Goal: Navigation & Orientation: Find specific page/section

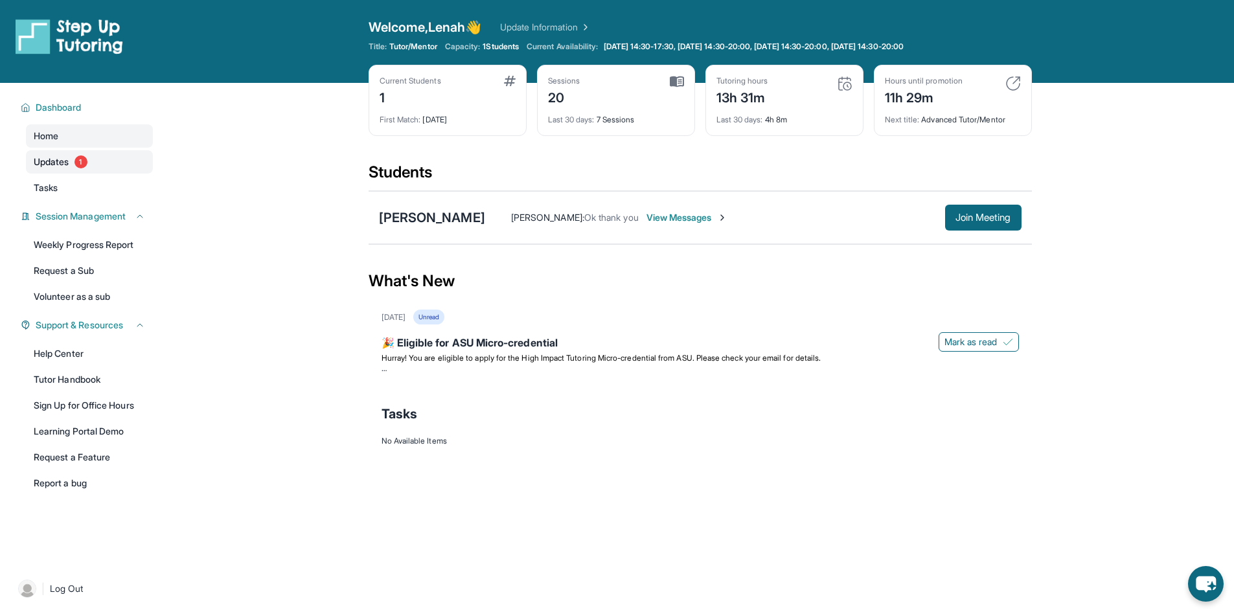
click at [66, 157] on span "Updates" at bounding box center [52, 162] width 36 height 13
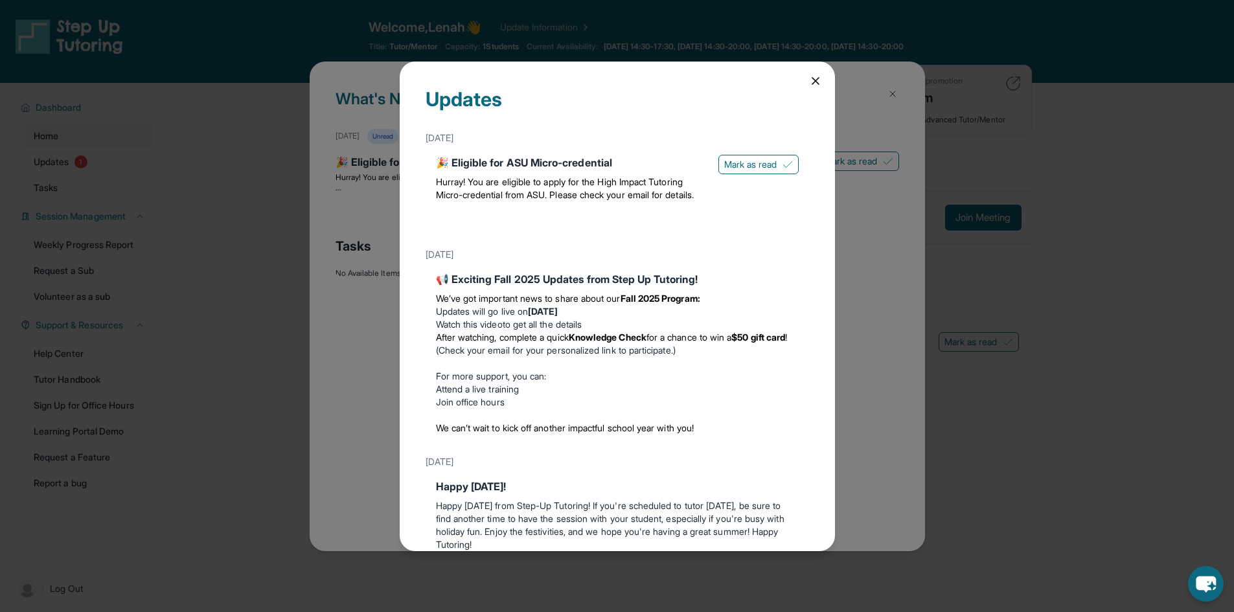
click at [809, 80] on icon at bounding box center [815, 81] width 13 height 13
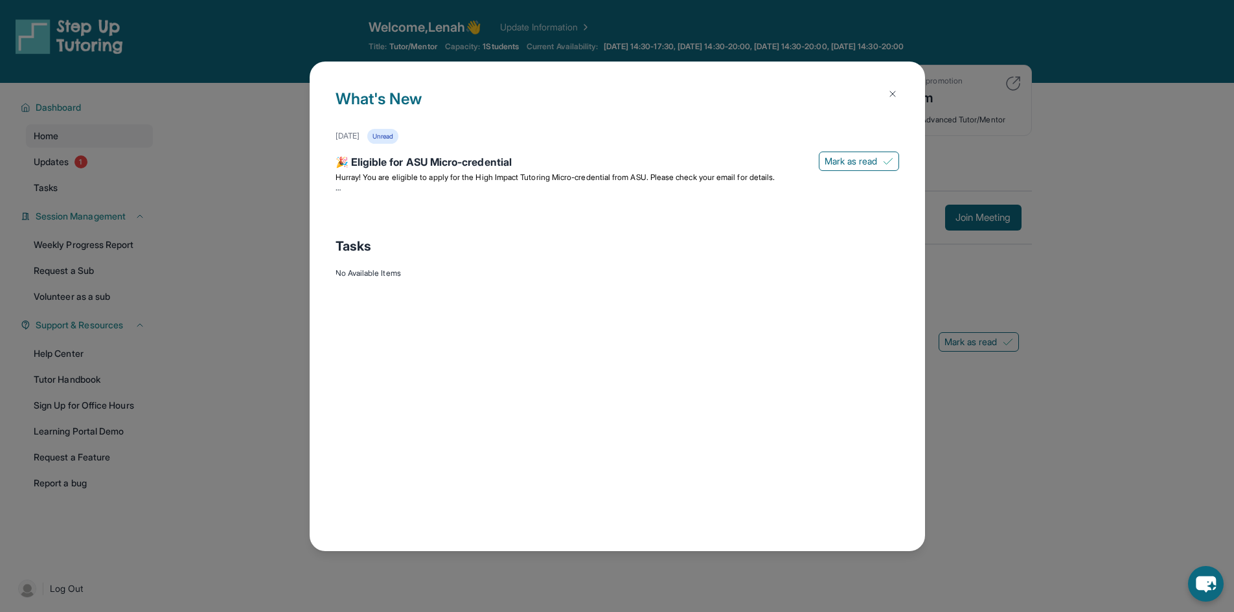
click at [897, 93] on img at bounding box center [893, 94] width 10 height 10
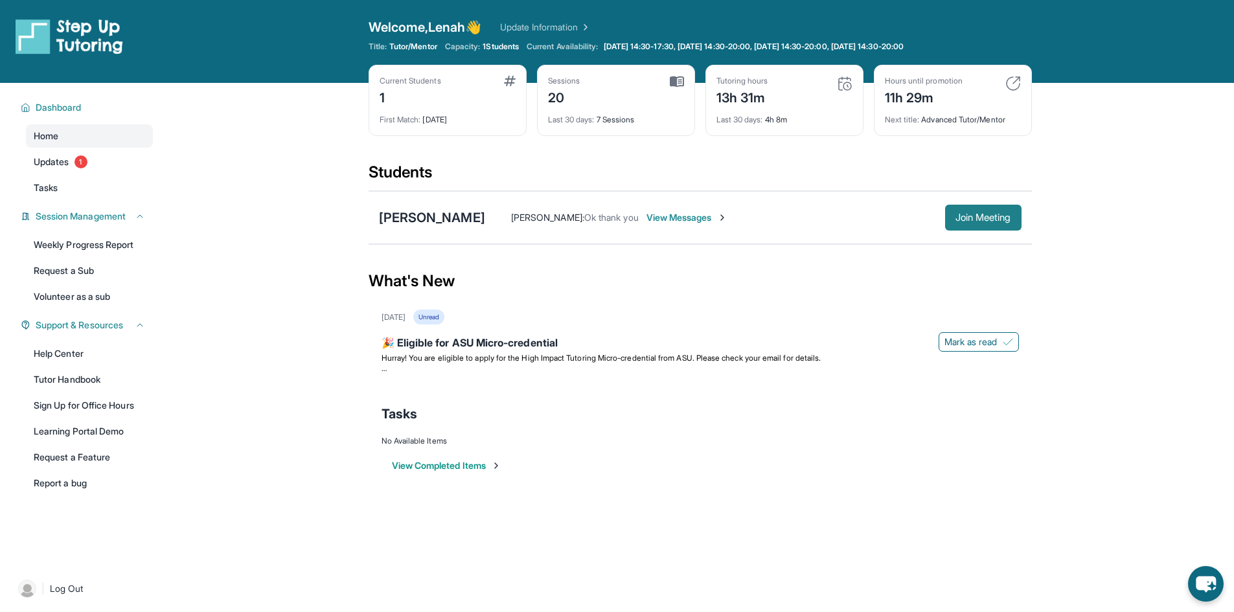
click at [986, 214] on span "Join Meeting" at bounding box center [984, 218] width 56 height 8
click at [664, 218] on span "View Messages" at bounding box center [687, 217] width 81 height 13
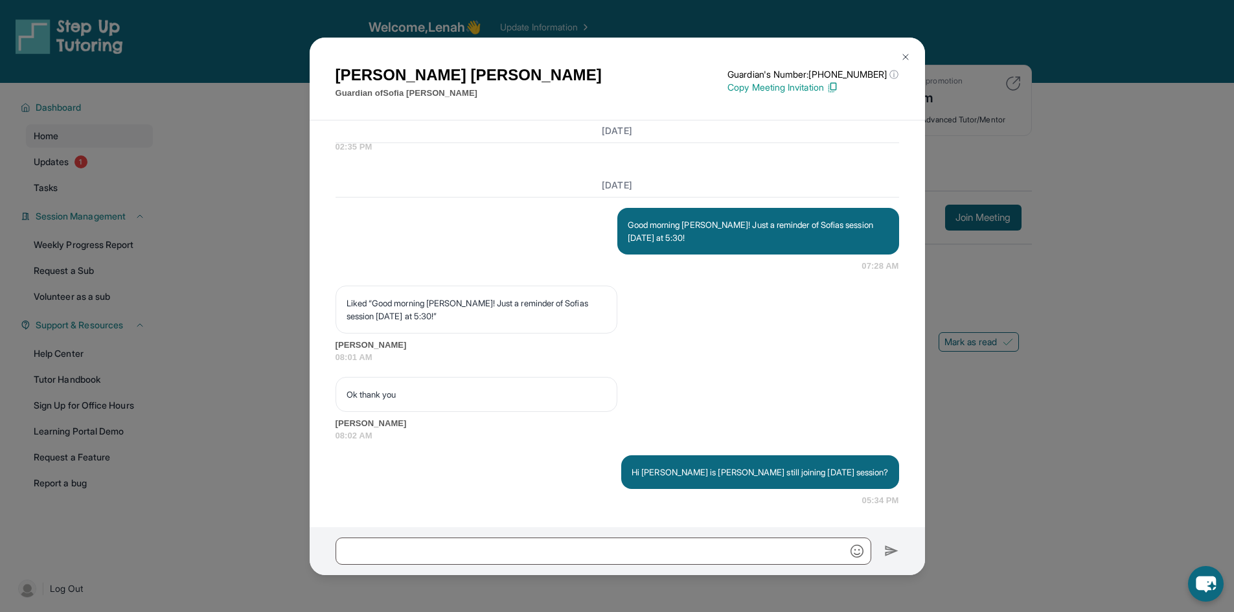
click at [905, 57] on img at bounding box center [906, 57] width 10 height 10
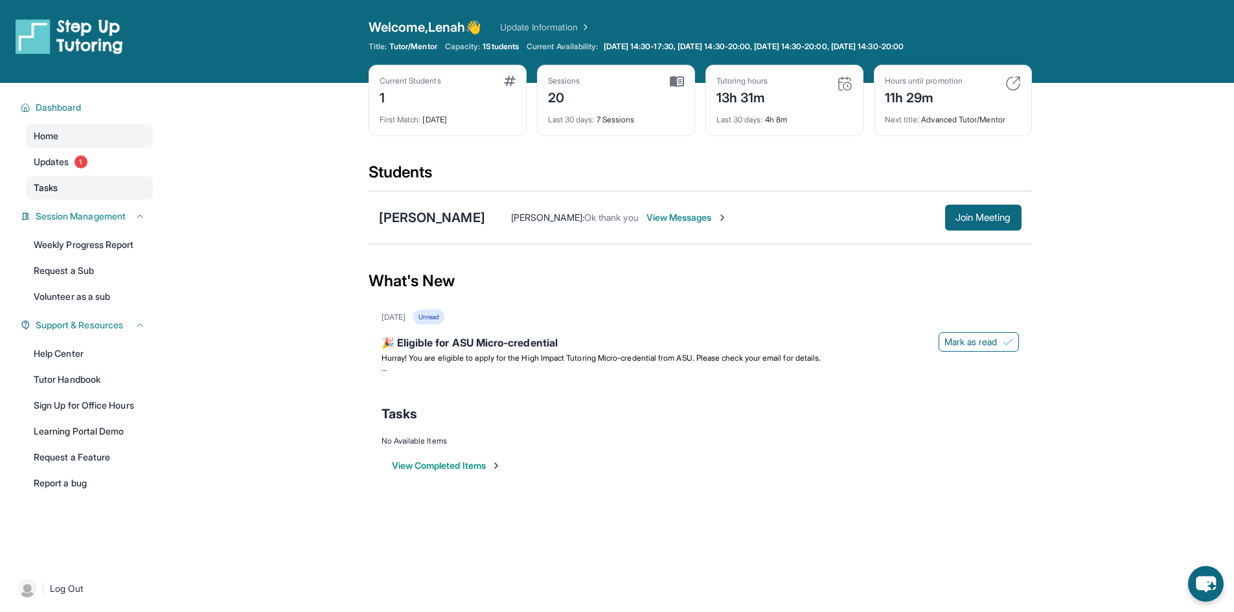
click at [56, 178] on link "Tasks" at bounding box center [89, 187] width 127 height 23
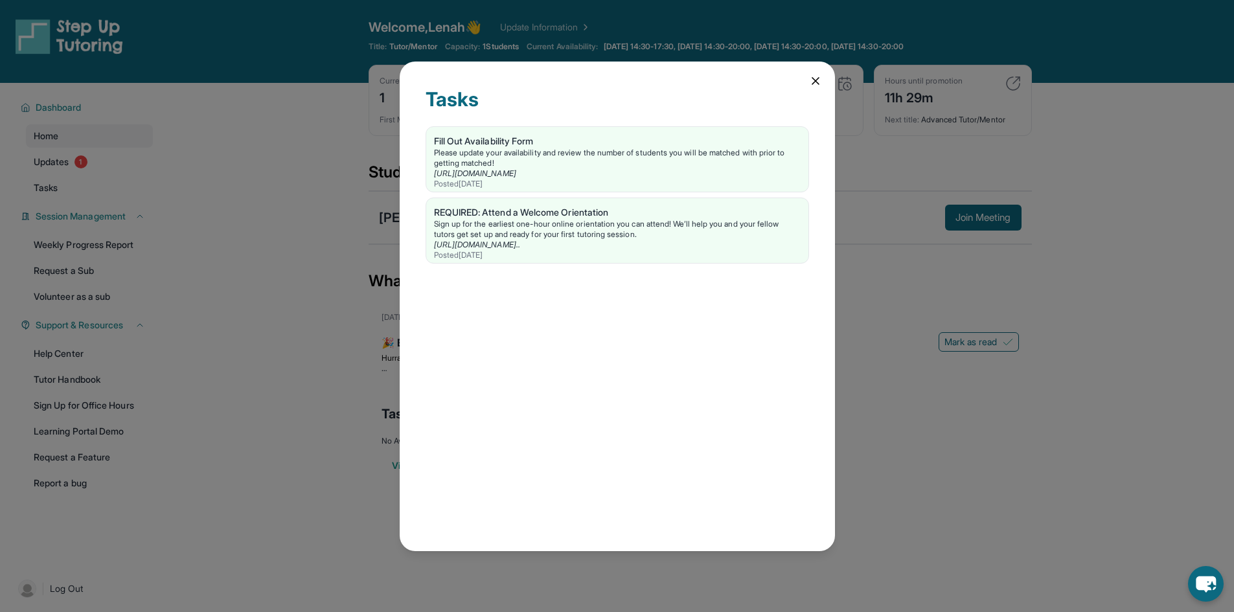
click at [56, 165] on div "Tasks Fill Out Availability Form Please update your availability and review the…" at bounding box center [617, 306] width 1234 height 612
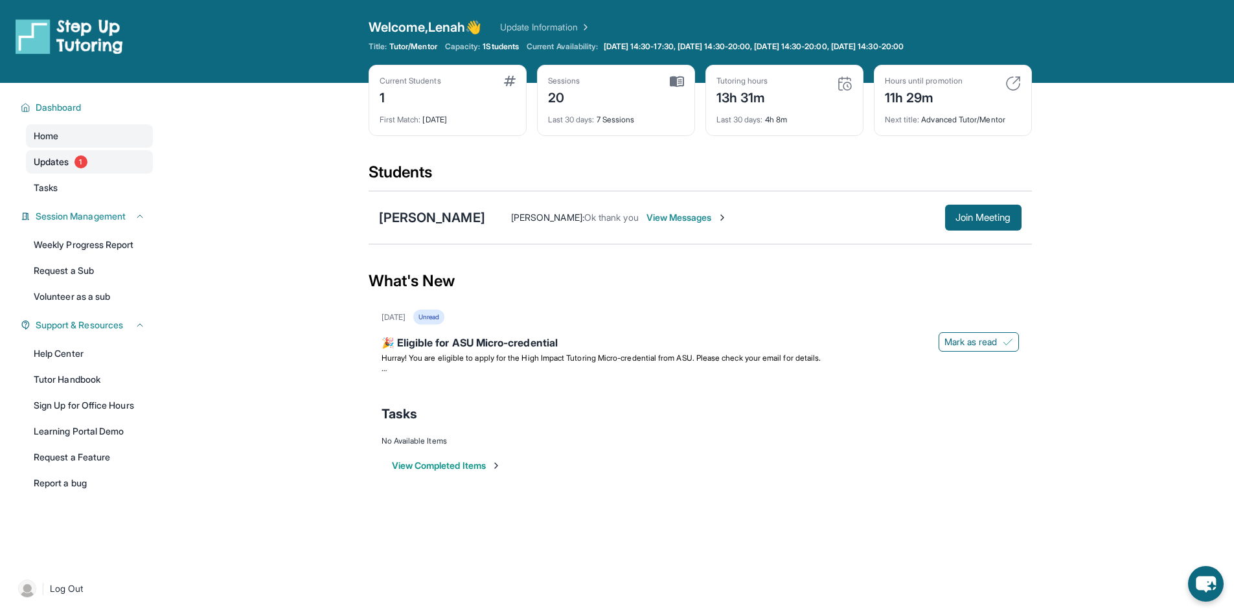
click at [39, 157] on span "Updates" at bounding box center [52, 162] width 36 height 13
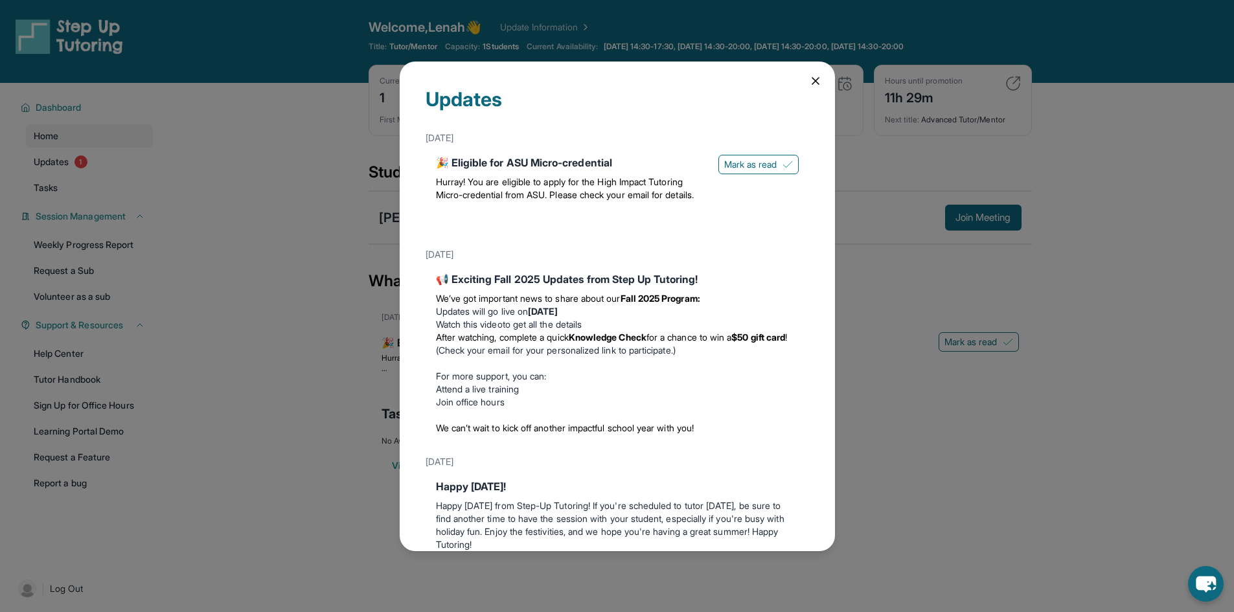
click at [50, 182] on div "Updates [DATE] 🎉 Eligible for ASU Micro-credential Hurray! You are eligible to …" at bounding box center [617, 306] width 1234 height 612
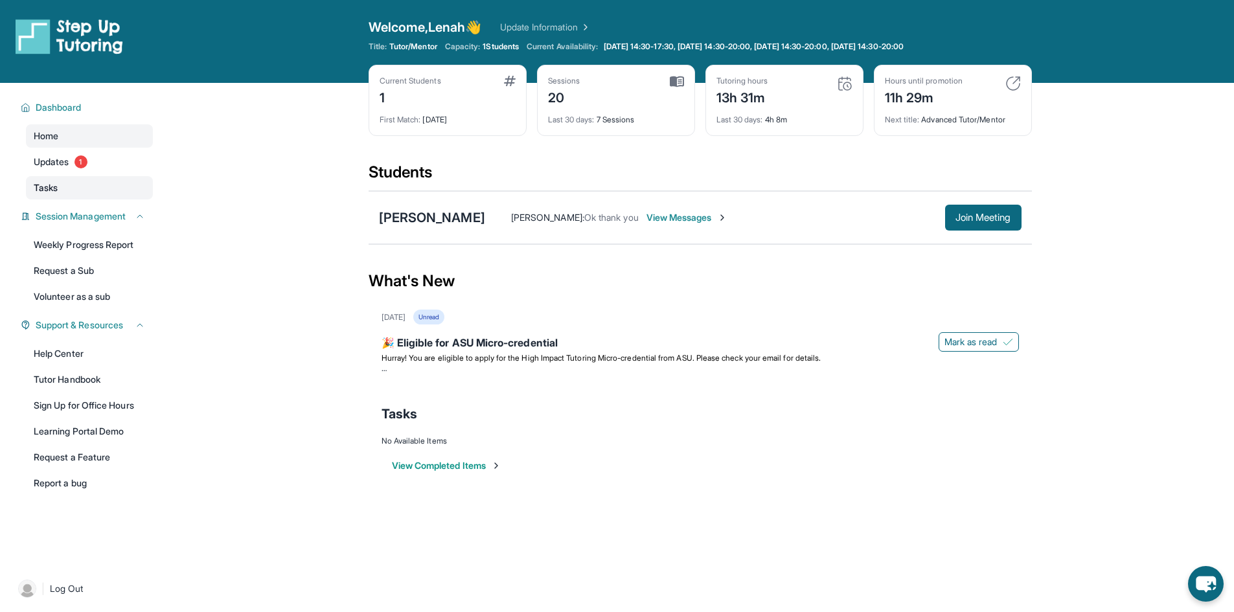
click at [47, 185] on span "Tasks" at bounding box center [46, 187] width 24 height 13
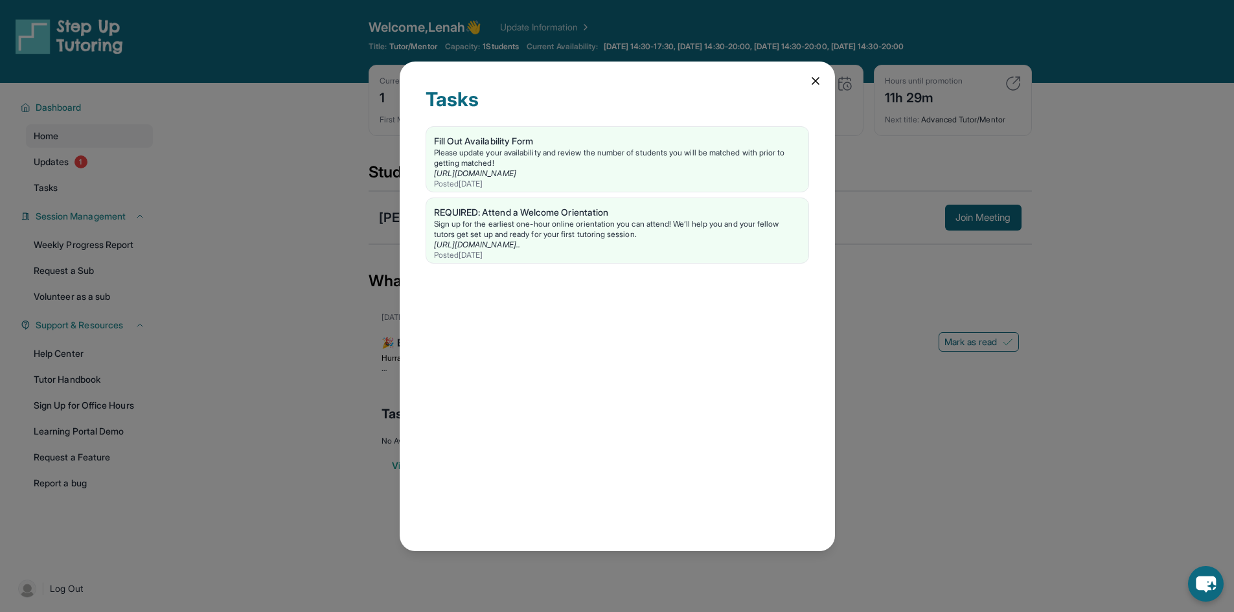
click at [66, 176] on div "Tasks Fill Out Availability Form Please update your availability and review the…" at bounding box center [617, 306] width 1234 height 612
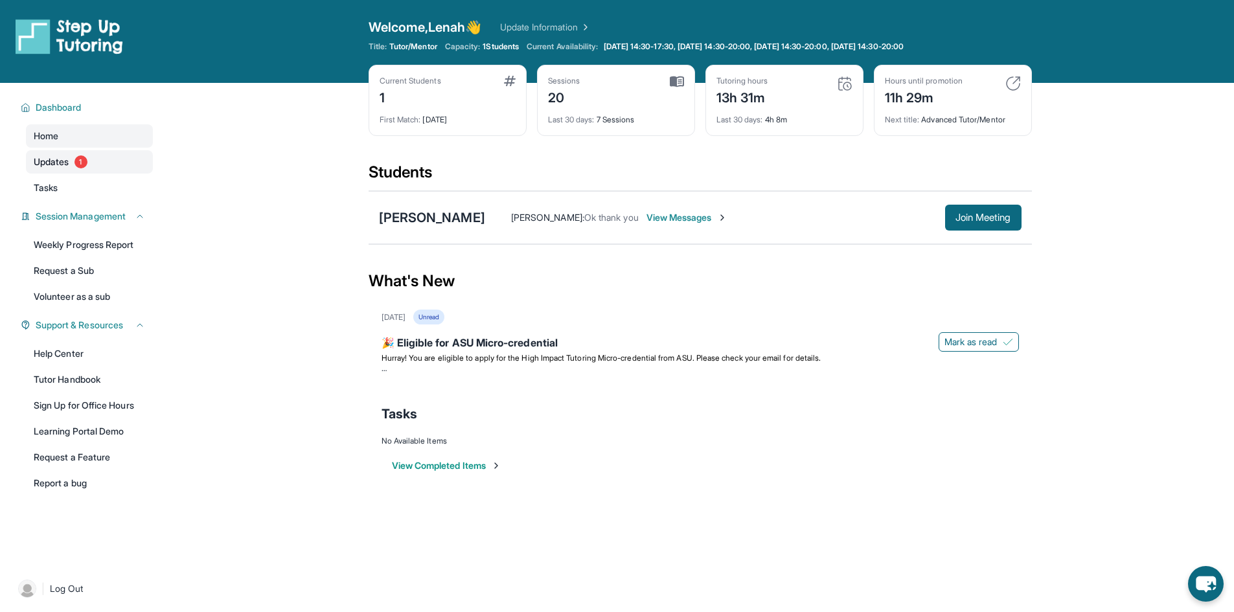
click at [69, 163] on span "Updates" at bounding box center [52, 162] width 36 height 13
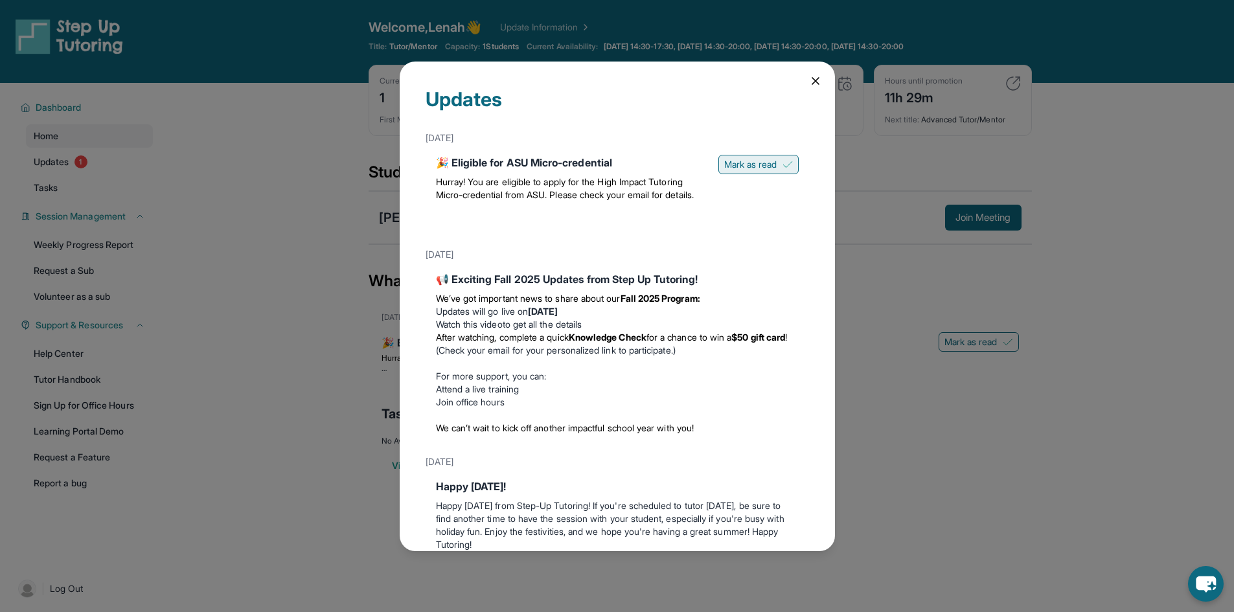
click at [739, 161] on span "Mark as read" at bounding box center [750, 164] width 53 height 13
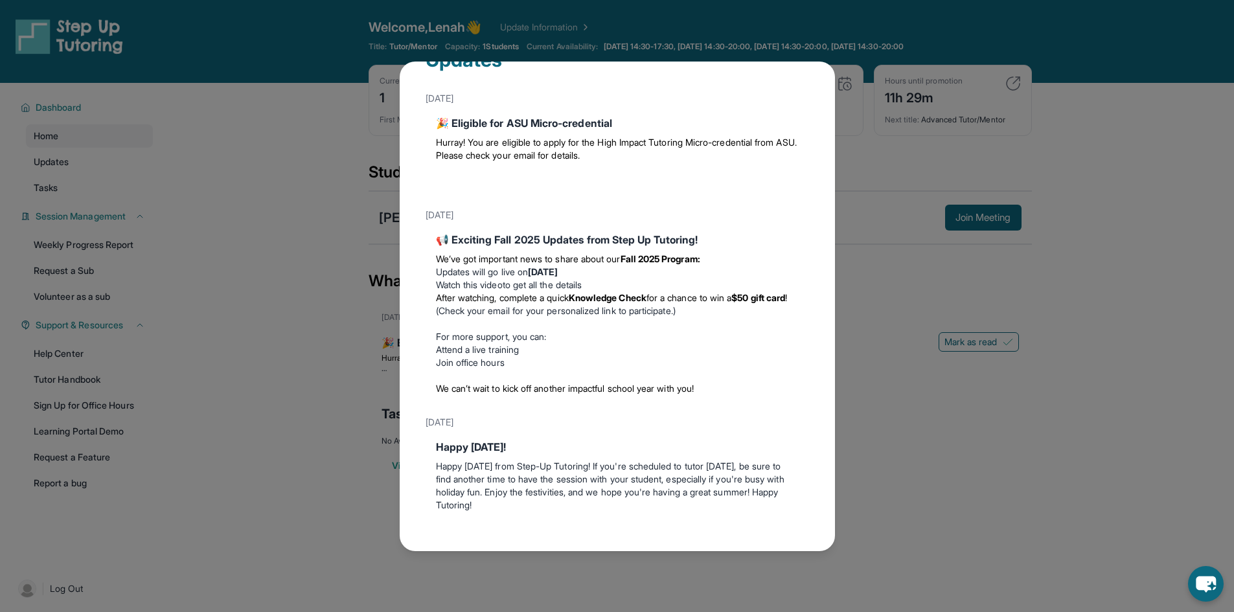
scroll to position [54, 0]
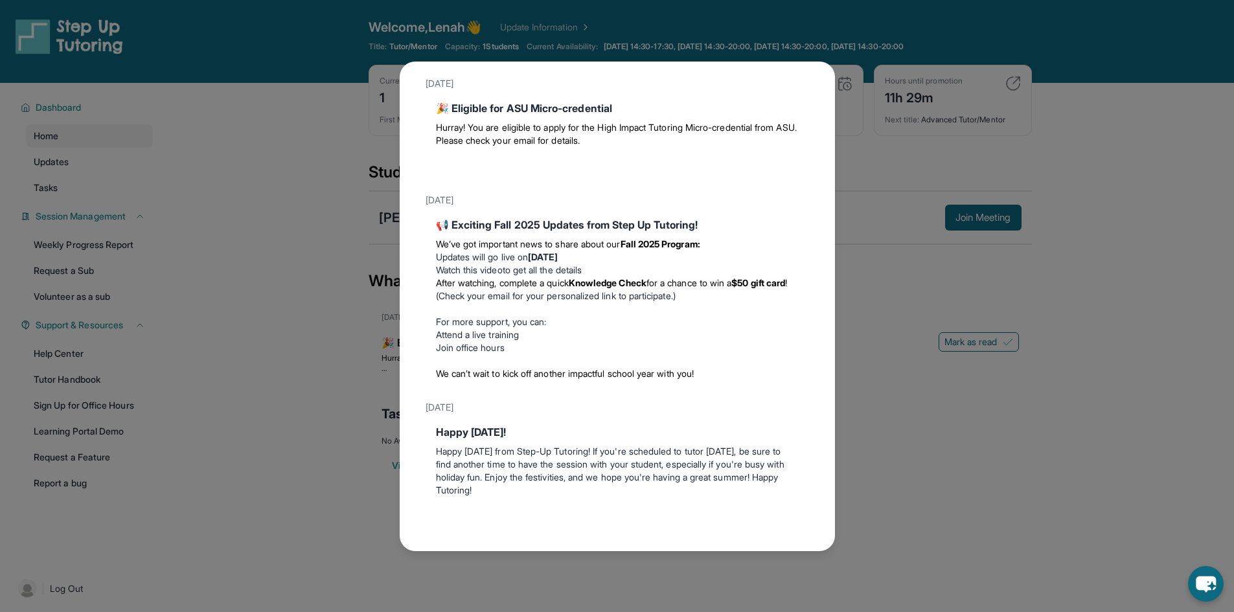
click at [859, 360] on div "Updates [DATE] 🎉 Eligible for ASU Micro-credential Hurray! You are eligible to …" at bounding box center [617, 306] width 1234 height 612
